Goal: Check status: Check status

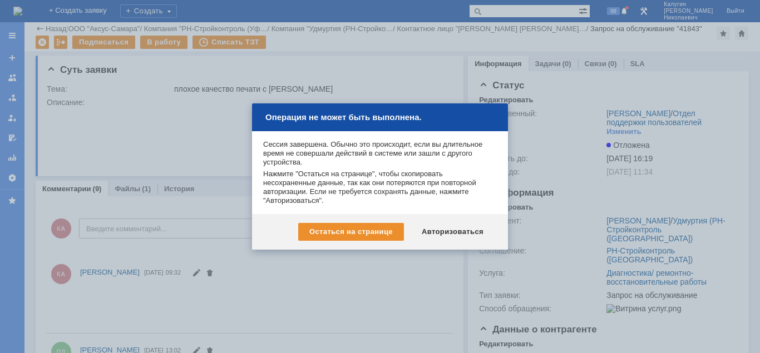
click at [435, 230] on div "Авторизоваться" at bounding box center [453, 232] width 84 height 18
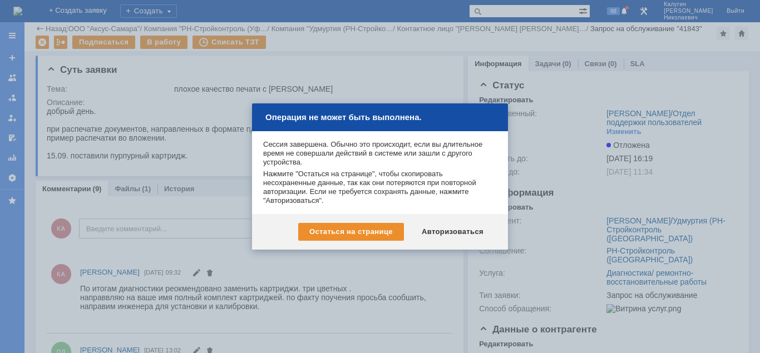
scroll to position [57, 0]
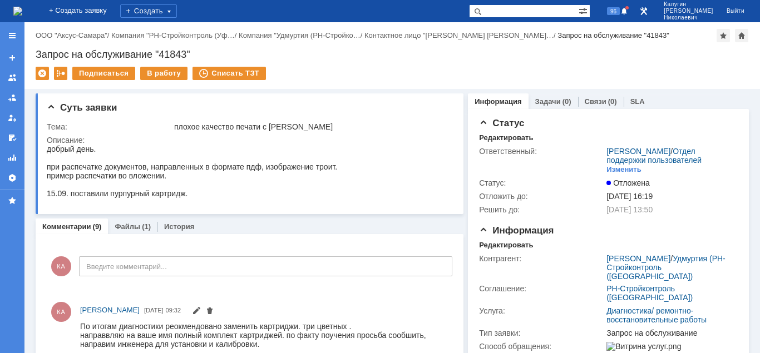
click at [497, 18] on div "На домашнюю + Создать заявку Создать 96 [PERSON_NAME]" at bounding box center [380, 11] width 760 height 22
click at [509, 12] on input "text" at bounding box center [524, 10] width 110 height 13
paste input "Задача "28694""
drag, startPoint x: 528, startPoint y: 11, endPoint x: 467, endPoint y: 10, distance: 60.7
click at [469, 10] on input "Задача "28694"" at bounding box center [524, 10] width 110 height 13
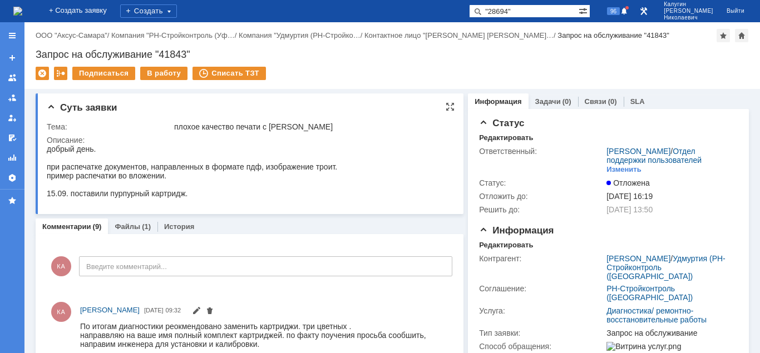
type input ""28694""
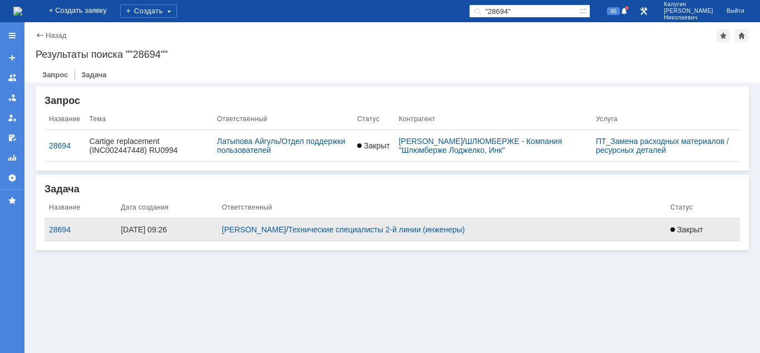
click at [60, 235] on td "28694" at bounding box center [81, 230] width 72 height 23
click at [61, 230] on div "28694" at bounding box center [80, 229] width 63 height 9
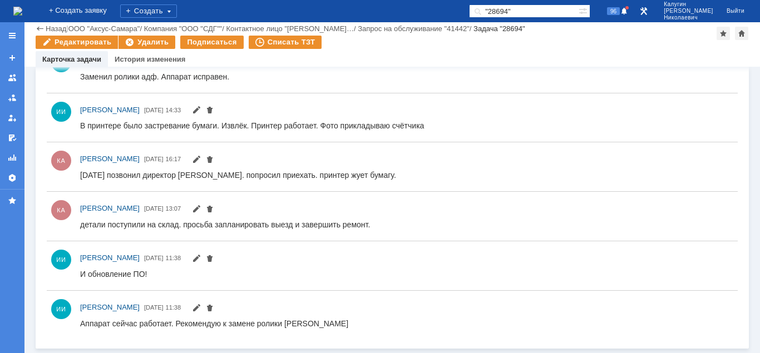
scroll to position [489, 0]
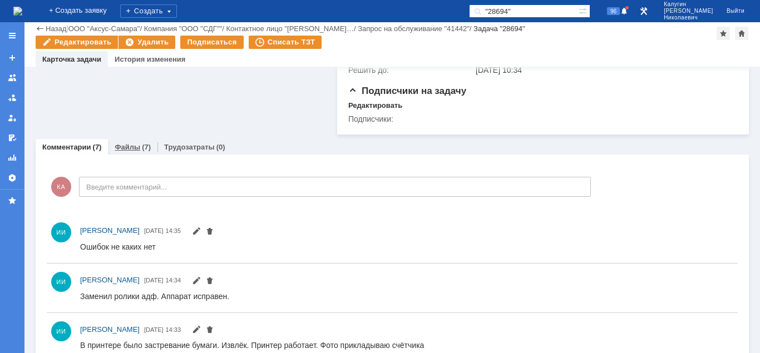
click at [128, 151] on link "Файлы" at bounding box center [128, 147] width 26 height 8
